Goal: Task Accomplishment & Management: Manage account settings

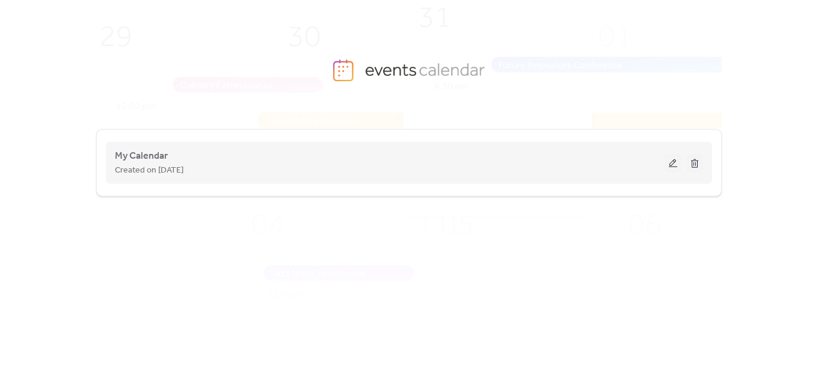
click at [144, 182] on div "My Calendar Created on [DATE]" at bounding box center [409, 163] width 588 height 48
click at [149, 171] on span "Created on [DATE]" at bounding box center [149, 171] width 69 height 14
click at [674, 164] on button at bounding box center [673, 163] width 17 height 18
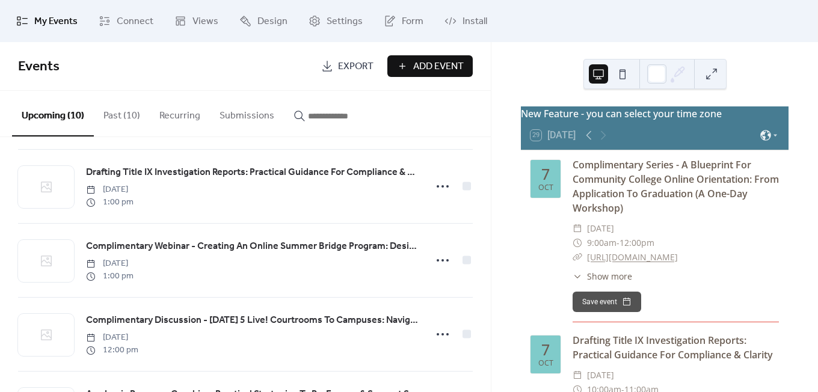
scroll to position [192, 0]
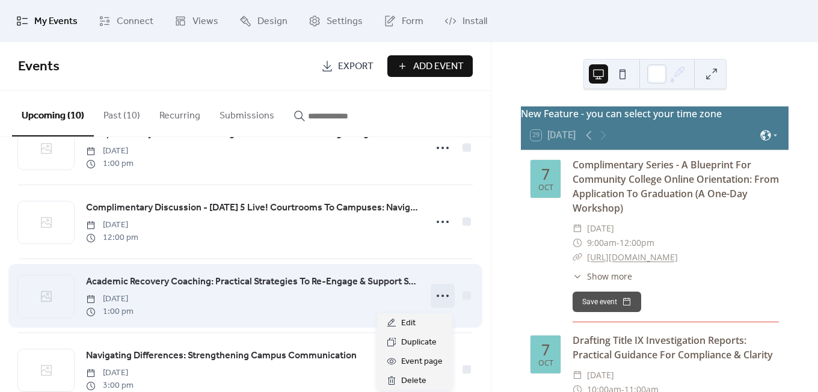
click at [436, 297] on icon at bounding box center [442, 295] width 19 height 19
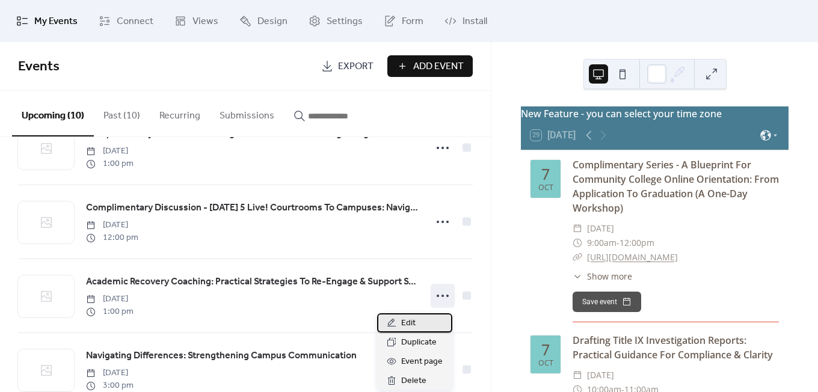
click at [413, 322] on span "Edit" at bounding box center [408, 323] width 14 height 14
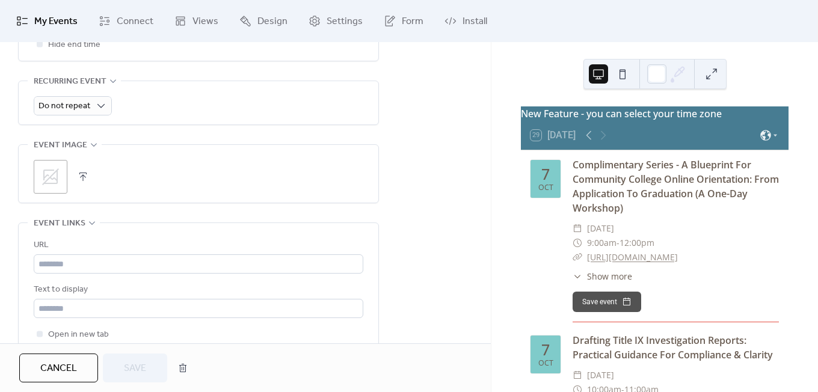
scroll to position [555, 0]
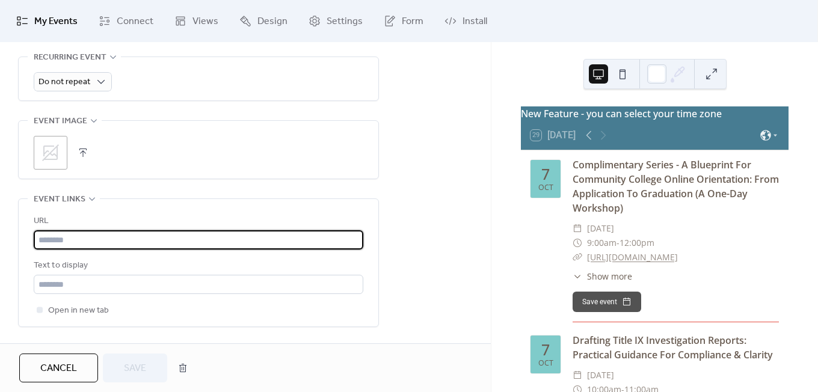
click at [328, 240] on input "text" at bounding box center [199, 239] width 330 height 19
paste input "**********"
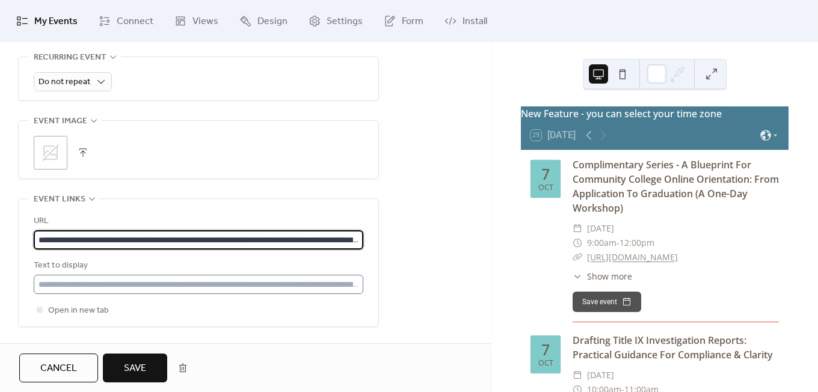
scroll to position [0, 157]
type input "**********"
click at [297, 276] on input "text" at bounding box center [199, 284] width 330 height 19
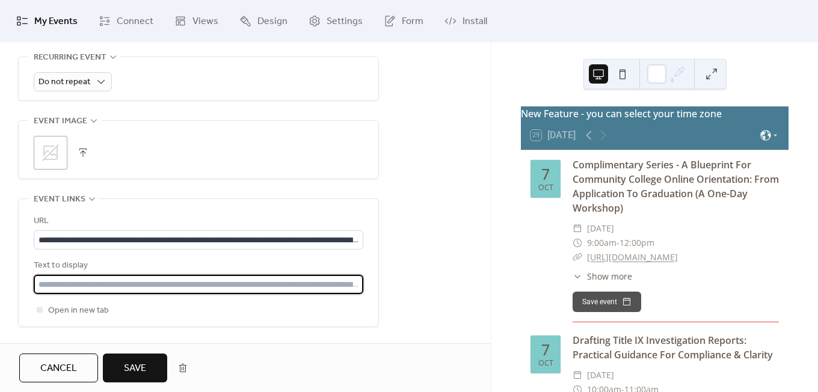
paste input "**********"
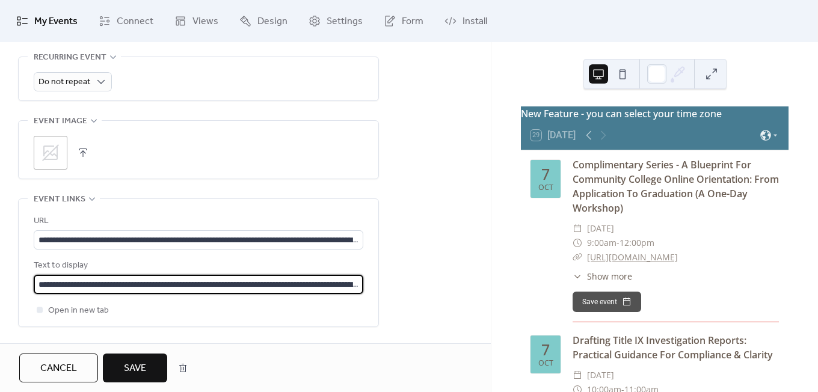
scroll to position [0, 157]
type input "**********"
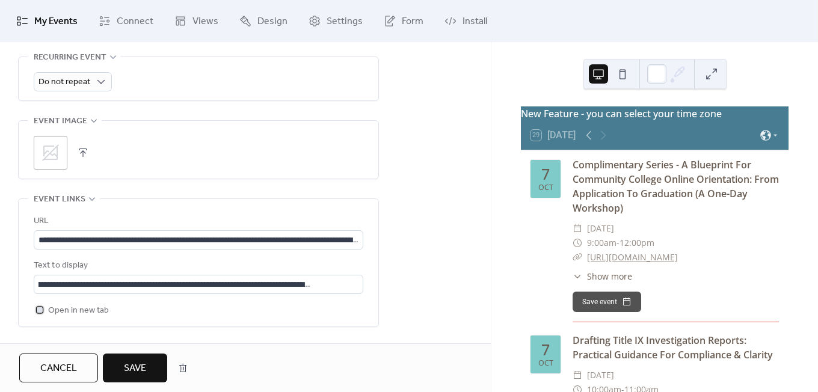
click at [35, 312] on div at bounding box center [40, 310] width 12 height 12
click at [124, 366] on span "Save" at bounding box center [135, 369] width 22 height 14
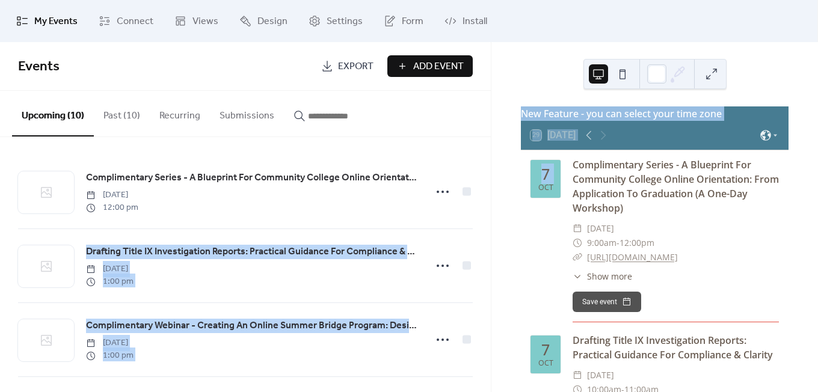
drag, startPoint x: 487, startPoint y: 183, endPoint x: 493, endPoint y: 256, distance: 73.0
click at [493, 256] on div "My Events Connect Views Design Settings Form Install My Events Events Export Ad…" at bounding box center [409, 196] width 818 height 392
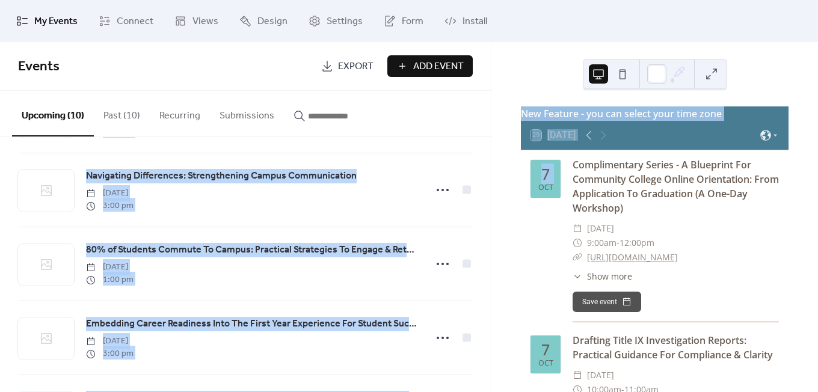
scroll to position [304, 0]
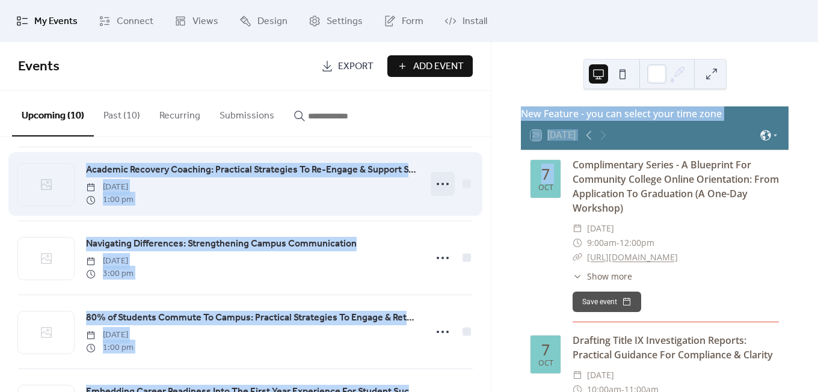
click at [437, 183] on icon at bounding box center [442, 183] width 19 height 19
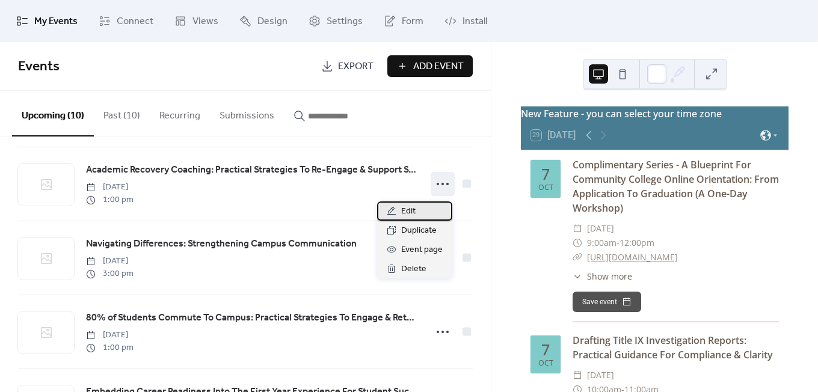
click at [412, 208] on span "Edit" at bounding box center [408, 212] width 14 height 14
